Goal: Navigation & Orientation: Find specific page/section

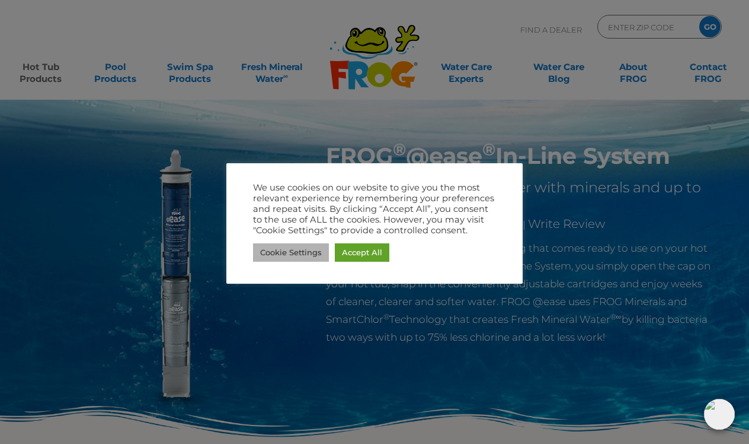
click at [275, 253] on link "Cookie Settings" at bounding box center [291, 252] width 76 height 18
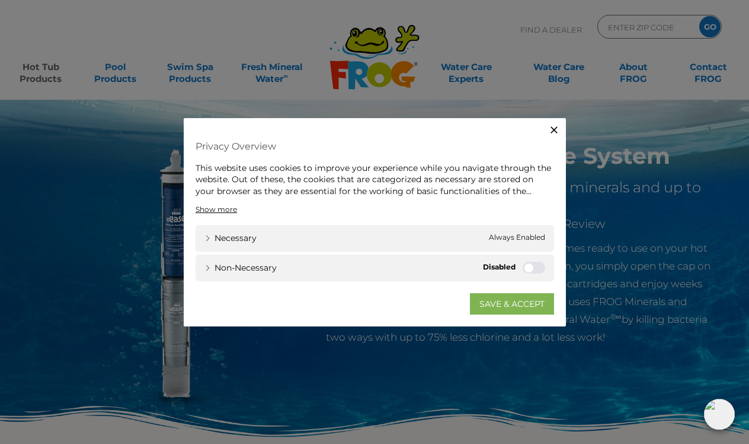
click at [485, 303] on link "SAVE & ACCEPT" at bounding box center [512, 303] width 84 height 21
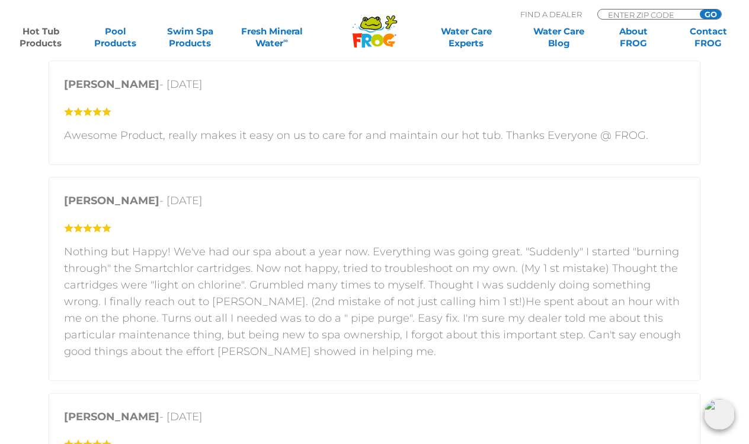
scroll to position [2020, 0]
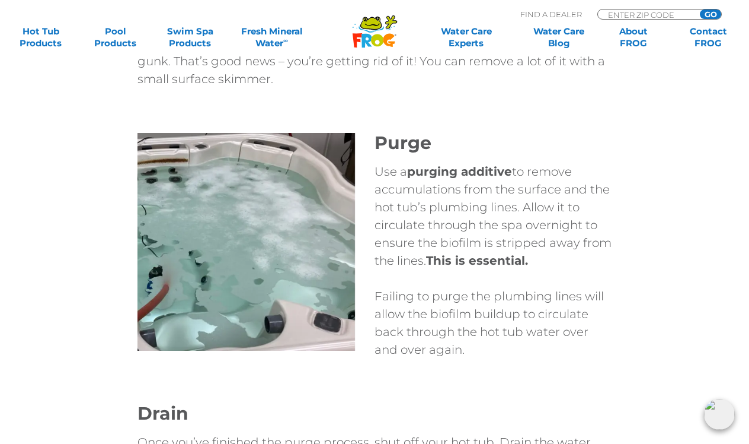
scroll to position [3820, 0]
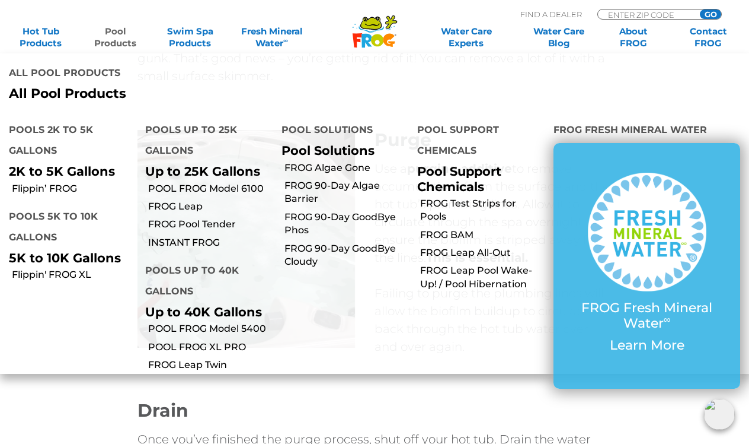
click at [115, 31] on link "Pool Products" at bounding box center [116, 37] width 58 height 24
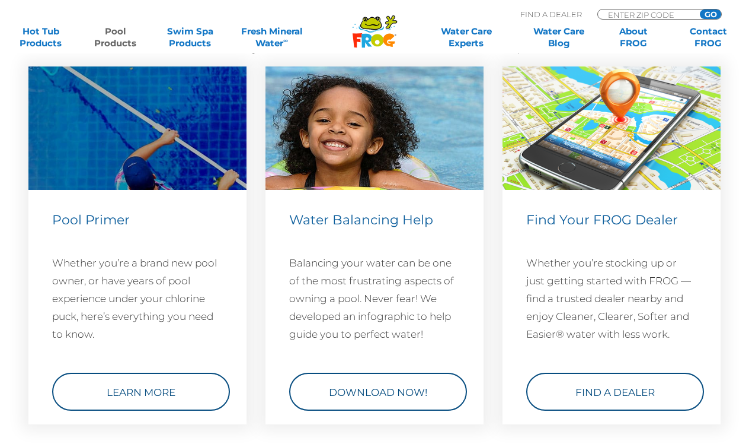
scroll to position [4298, 0]
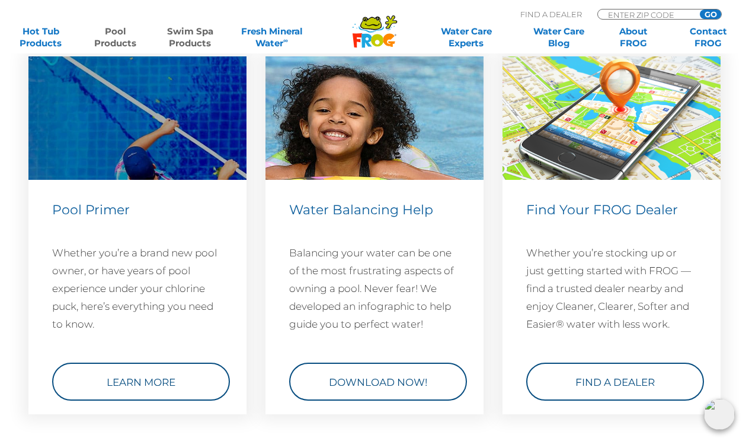
click at [193, 36] on link "Swim Spa Products" at bounding box center [190, 37] width 58 height 24
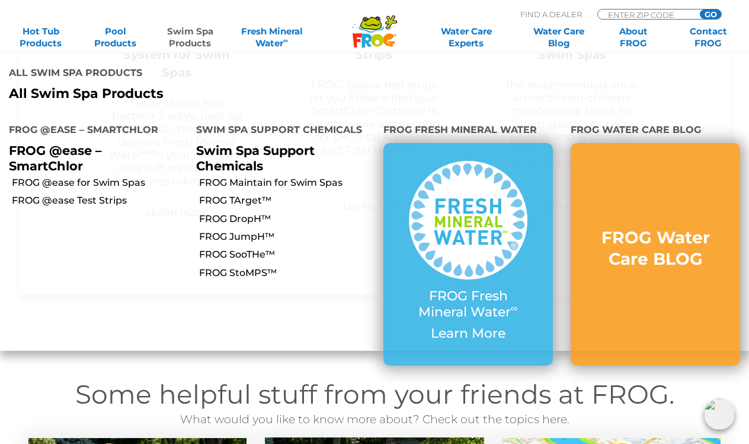
scroll to position [1267, 0]
